Goal: Navigation & Orientation: Find specific page/section

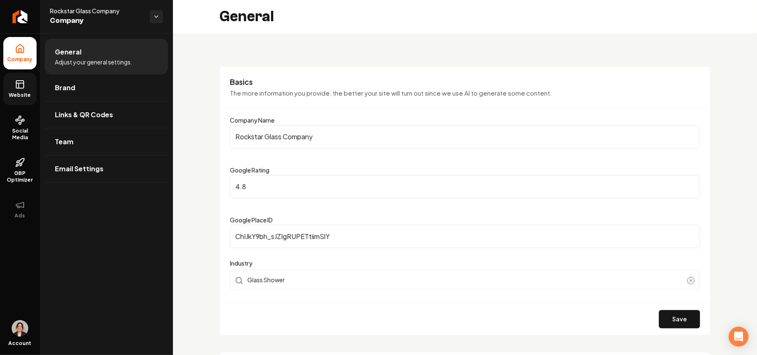
click at [25, 90] on link "Website" at bounding box center [19, 89] width 33 height 32
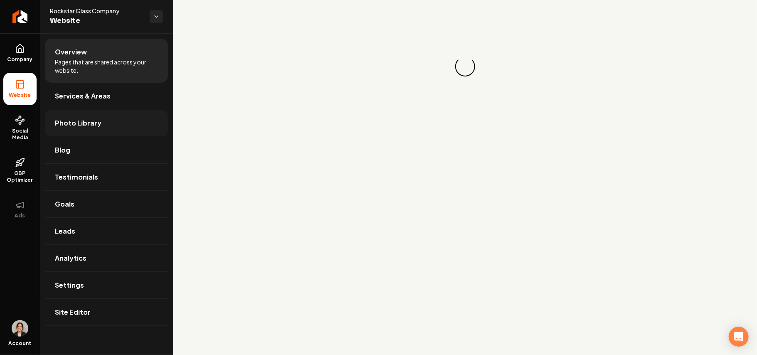
click at [95, 118] on span "Photo Library" at bounding box center [78, 123] width 47 height 10
